Goal: Find specific page/section: Find specific page/section

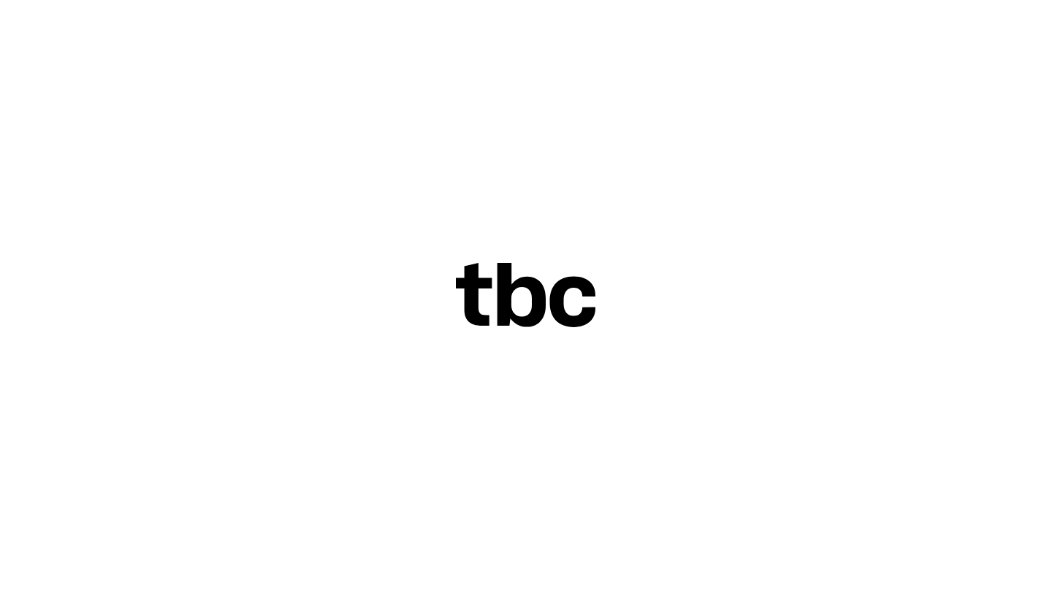
scroll to position [0, 1]
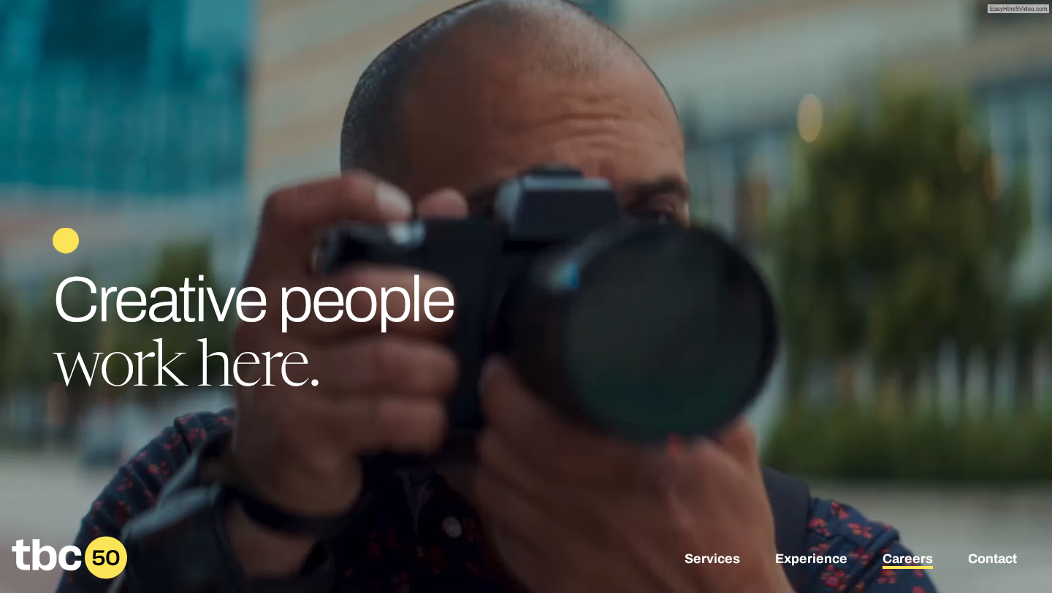
click at [909, 559] on link "Careers" at bounding box center [907, 560] width 50 height 18
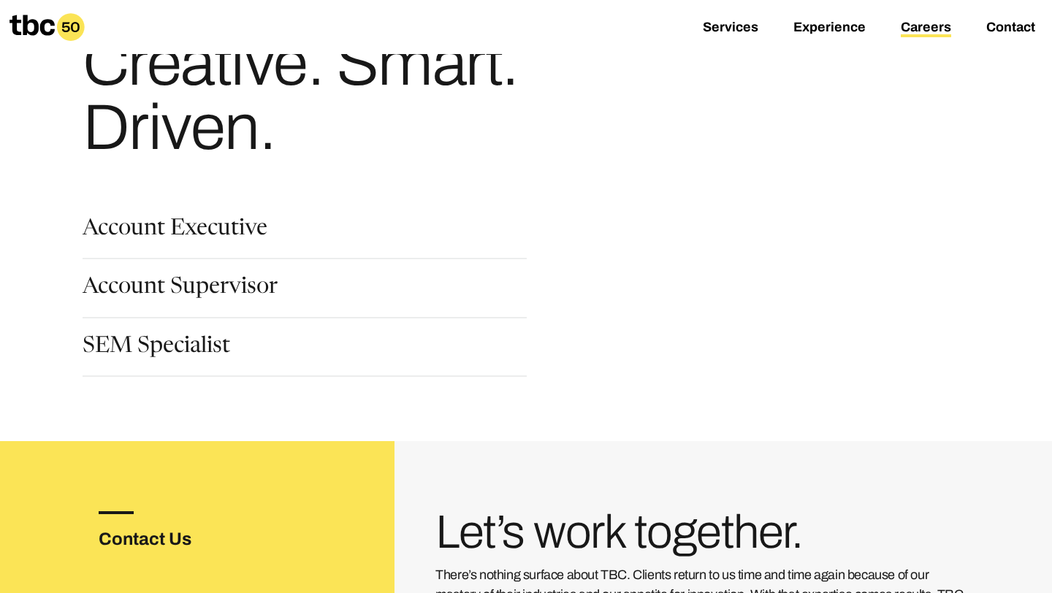
scroll to position [110, 0]
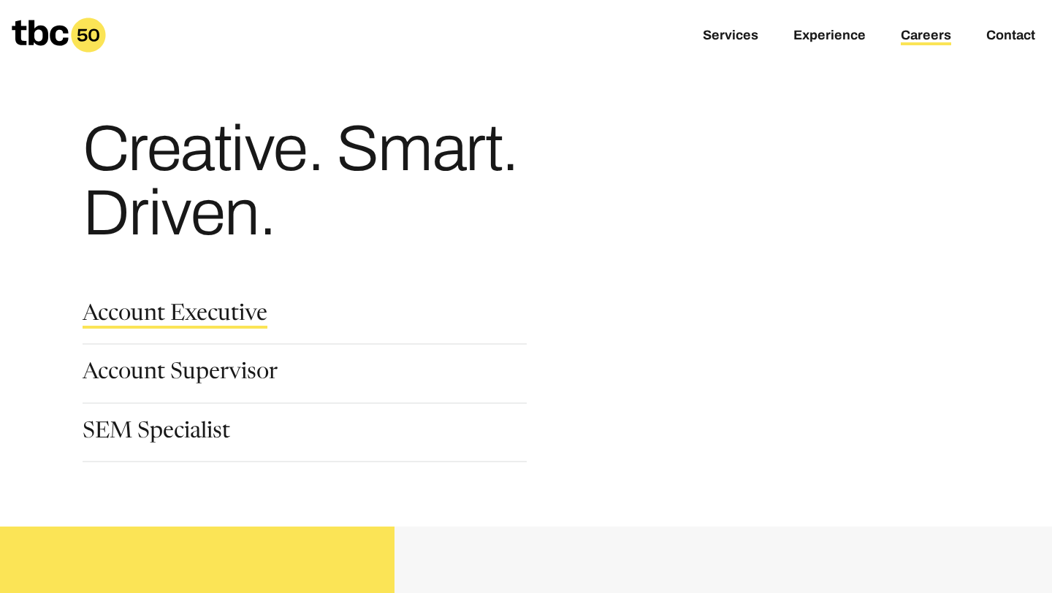
click at [175, 312] on link "Account Executive" at bounding box center [175, 316] width 185 height 25
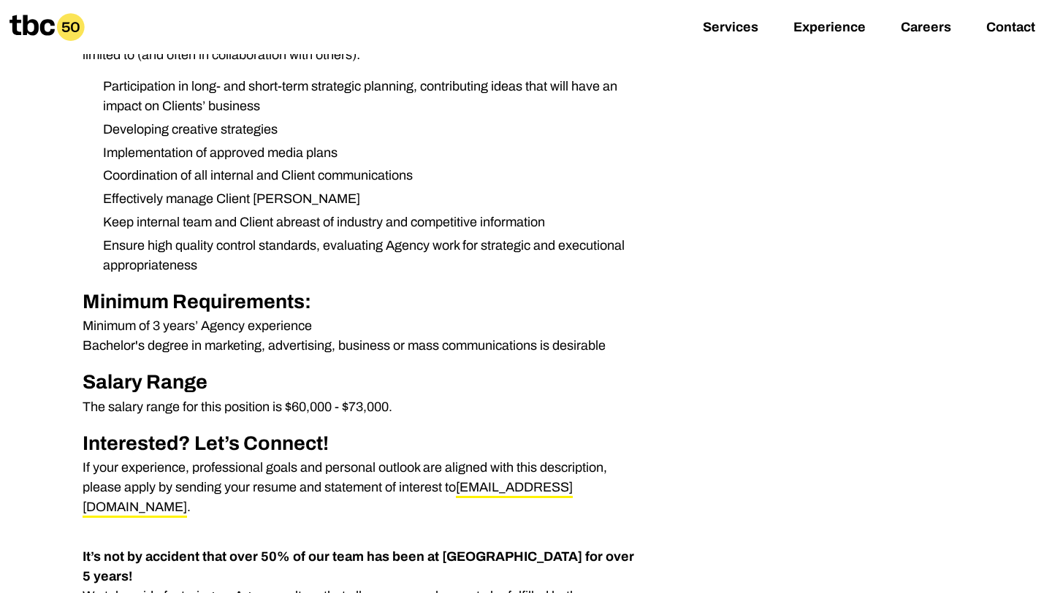
scroll to position [526, 0]
